Goal: Task Accomplishment & Management: Manage account settings

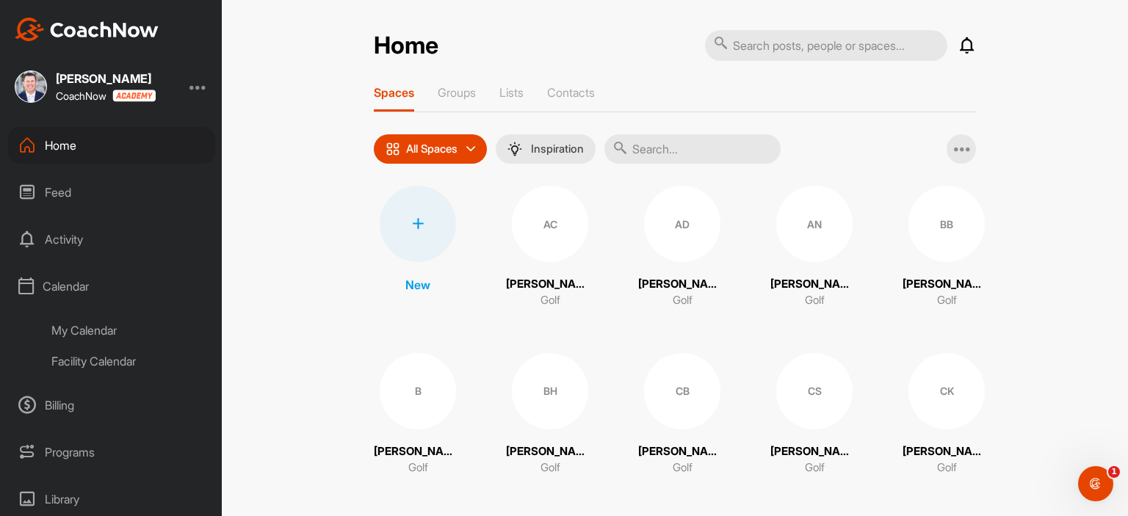
click at [93, 327] on div "My Calendar" at bounding box center [128, 330] width 174 height 31
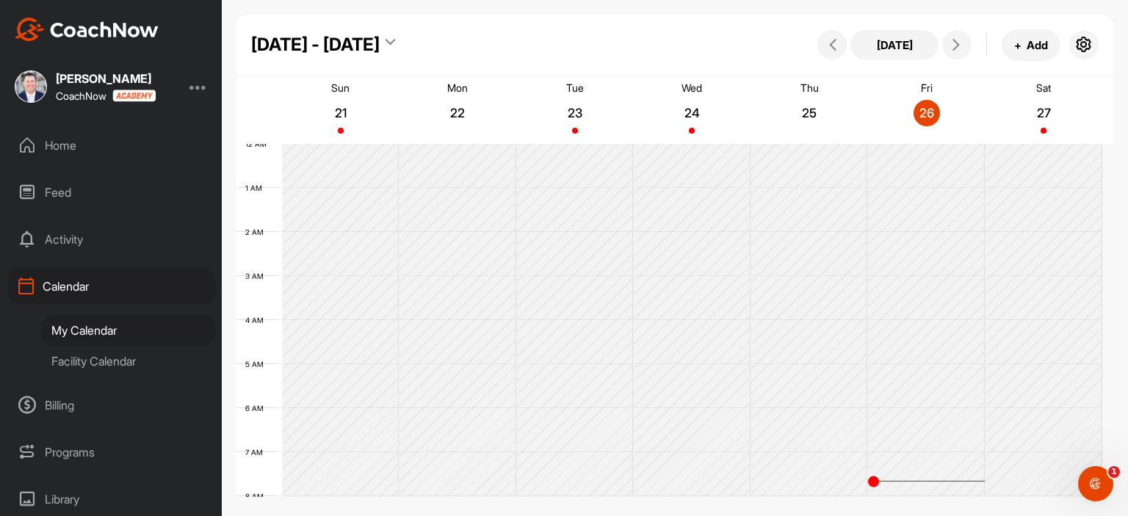
scroll to position [255, 0]
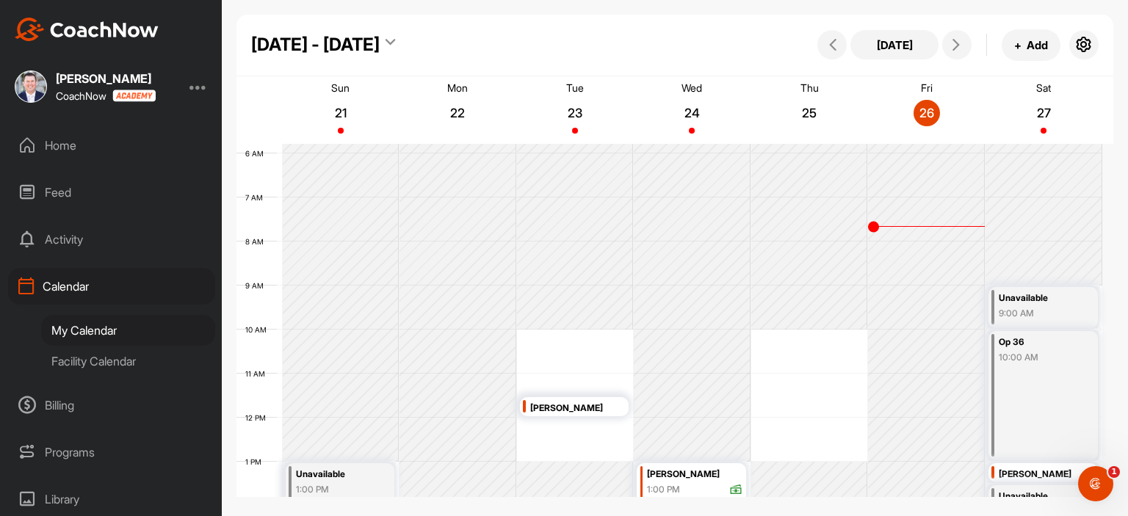
click at [206, 79] on div at bounding box center [199, 87] width 18 height 18
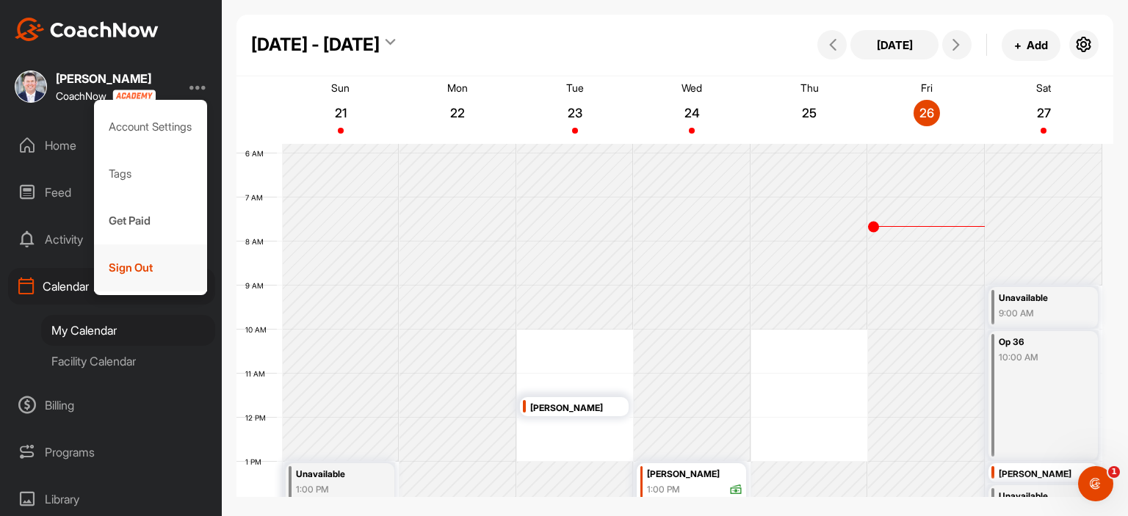
click at [159, 260] on div "Sign Out" at bounding box center [151, 268] width 114 height 47
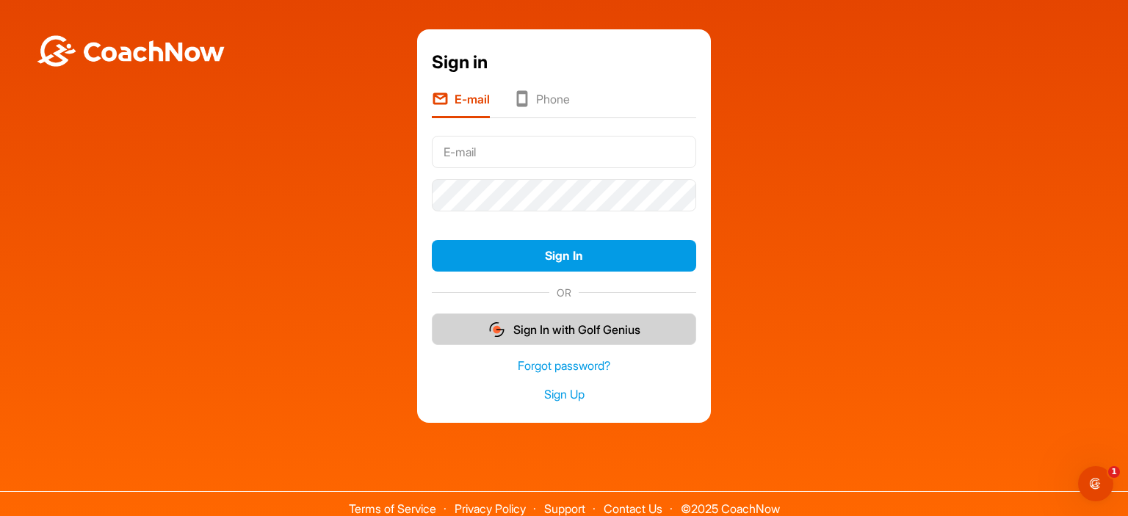
click at [572, 320] on button "Sign In with Golf Genius" at bounding box center [564, 330] width 264 height 32
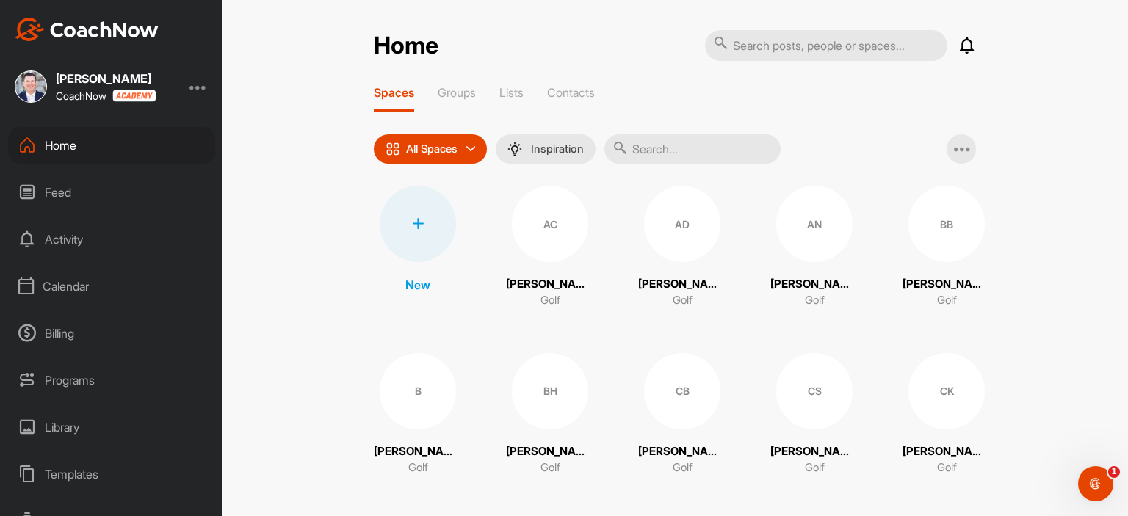
click at [196, 84] on div at bounding box center [199, 87] width 18 height 18
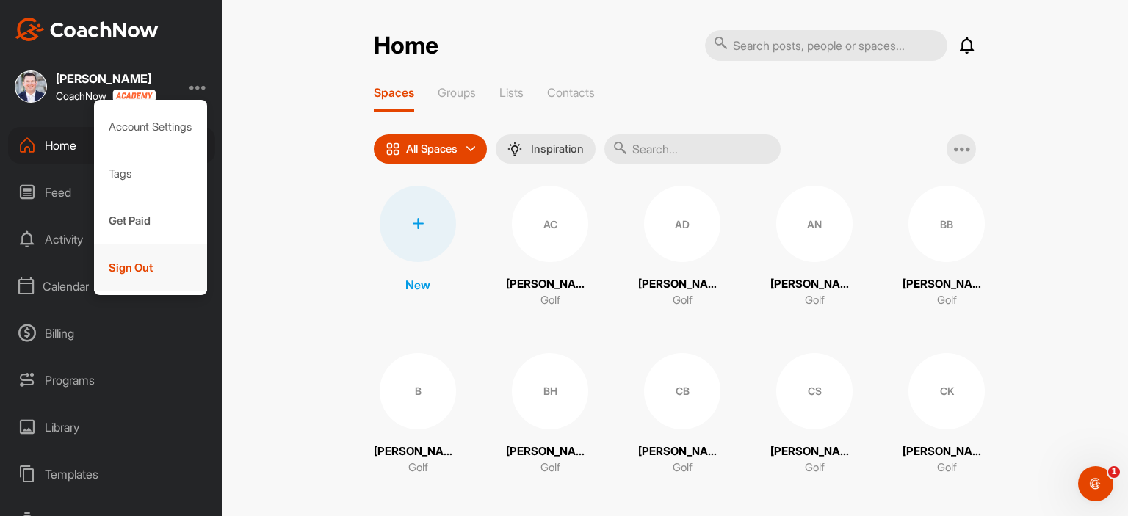
click at [170, 254] on div "Sign Out" at bounding box center [151, 268] width 114 height 47
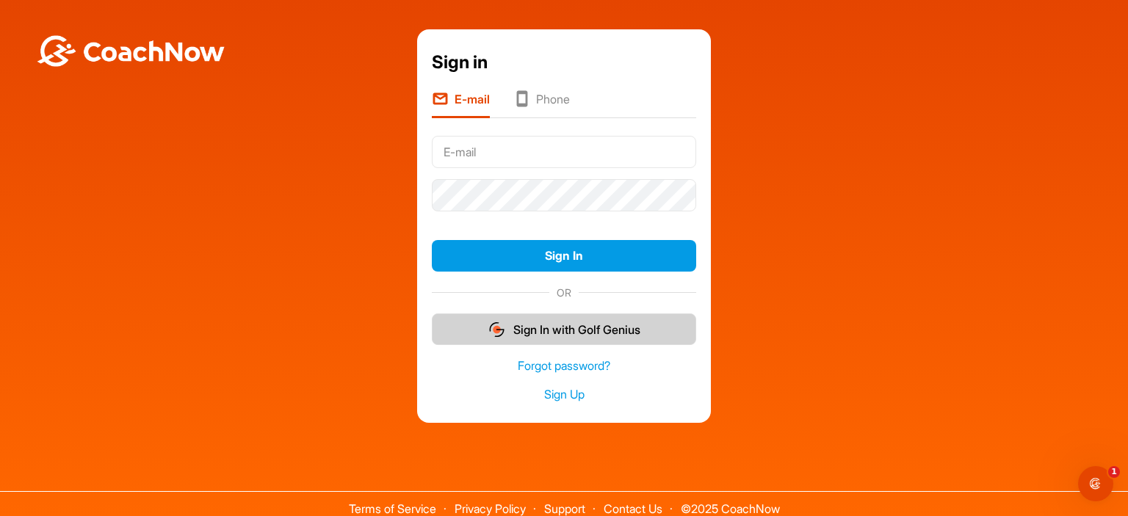
click at [602, 330] on button "Sign In with Golf Genius" at bounding box center [564, 330] width 264 height 32
